Goal: Navigation & Orientation: Understand site structure

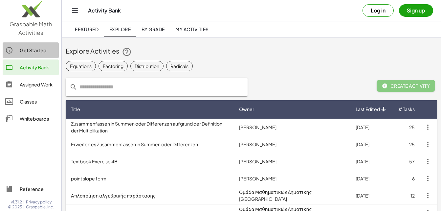
click at [24, 51] on div "Get Started" at bounding box center [38, 50] width 36 height 8
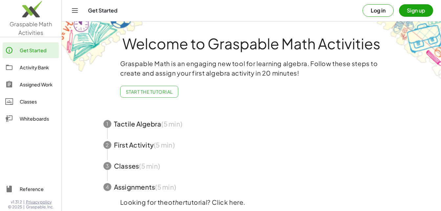
click at [50, 118] on div "Whiteboards" at bounding box center [38, 119] width 36 height 8
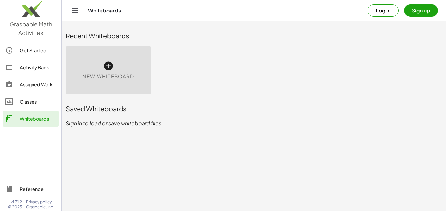
click at [49, 103] on div "Classes" at bounding box center [38, 101] width 36 height 8
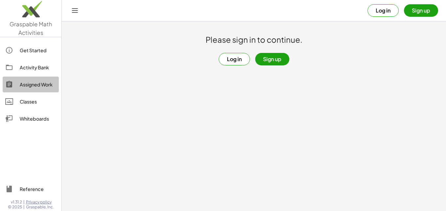
click at [43, 83] on div "Assigned Work" at bounding box center [38, 84] width 36 height 8
